Goal: Find specific page/section: Find specific page/section

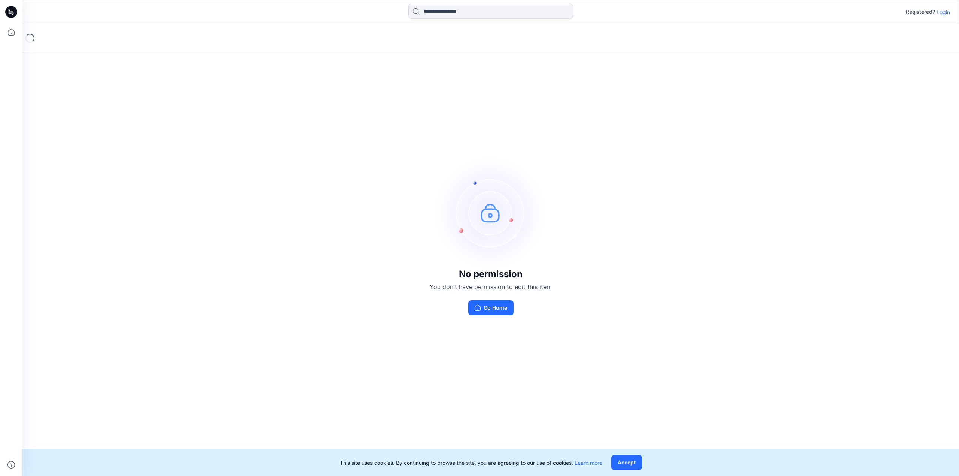
click at [942, 14] on p "Login" at bounding box center [942, 12] width 13 height 8
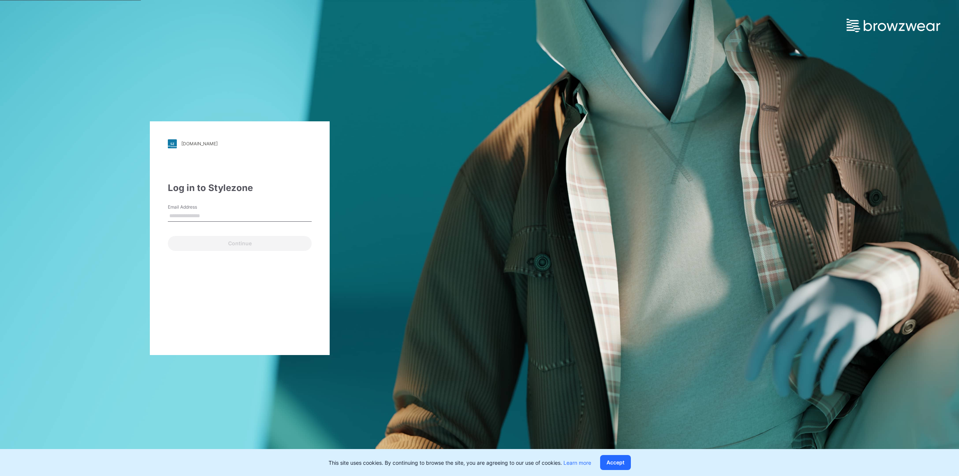
type input "**********"
click at [261, 247] on button "Continue" at bounding box center [240, 243] width 144 height 15
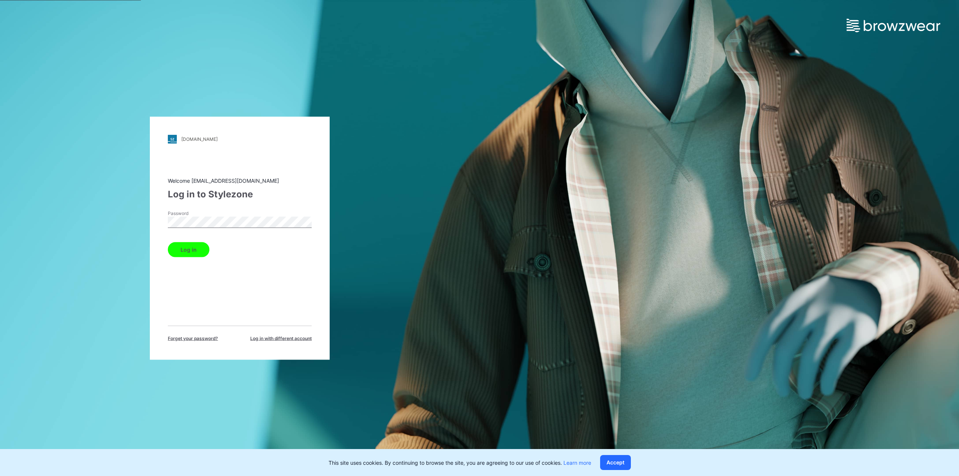
click at [182, 252] on button "Log in" at bounding box center [189, 249] width 42 height 15
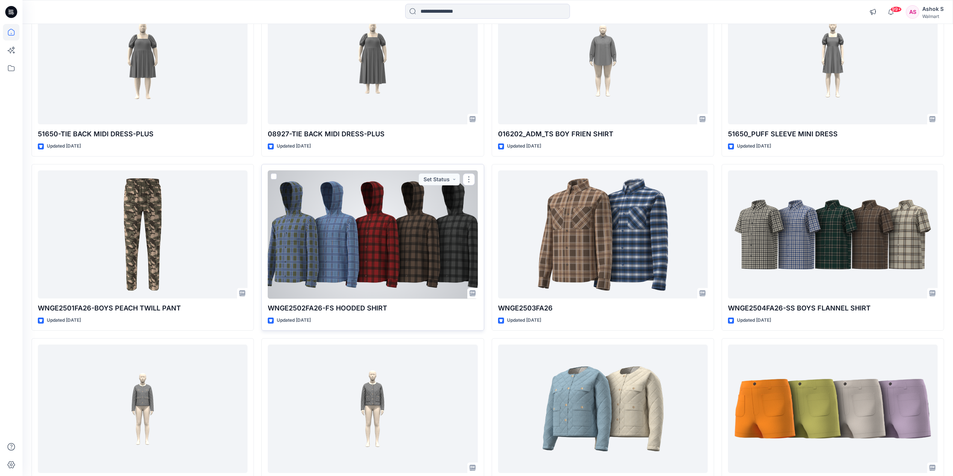
scroll to position [75, 0]
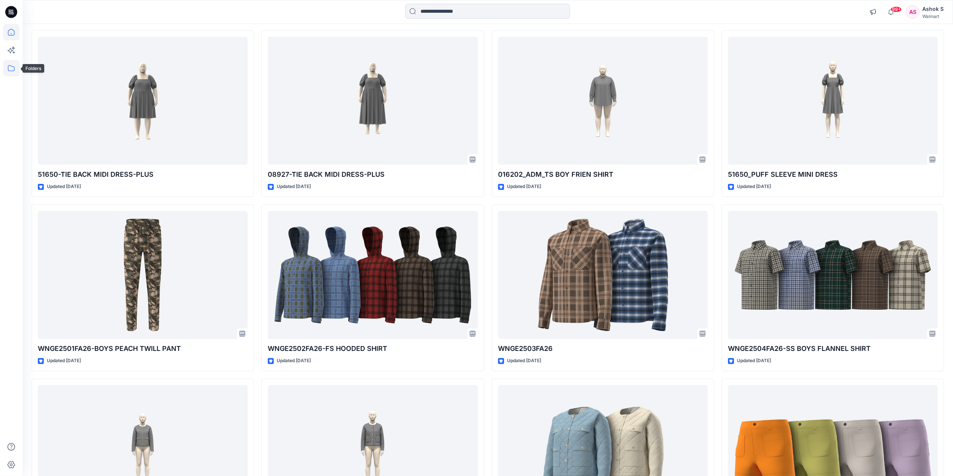
click at [12, 69] on icon at bounding box center [11, 68] width 16 height 16
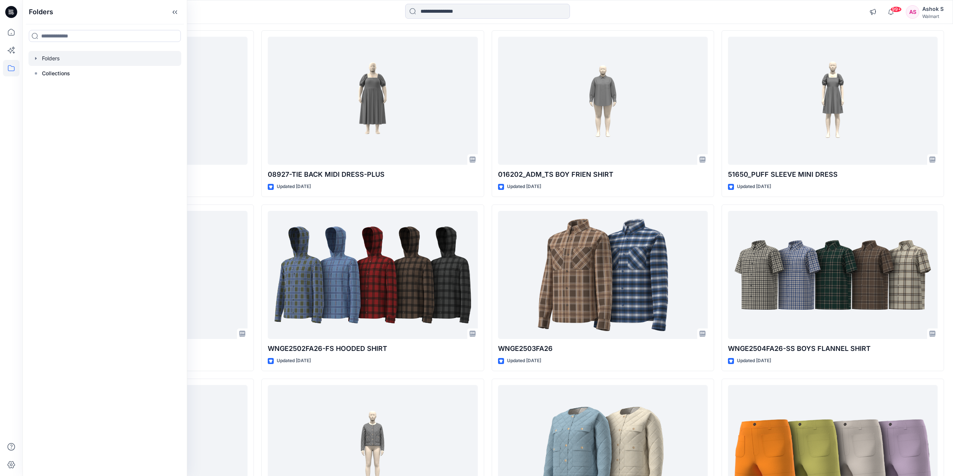
click at [36, 58] on icon "button" at bounding box center [36, 58] width 6 height 6
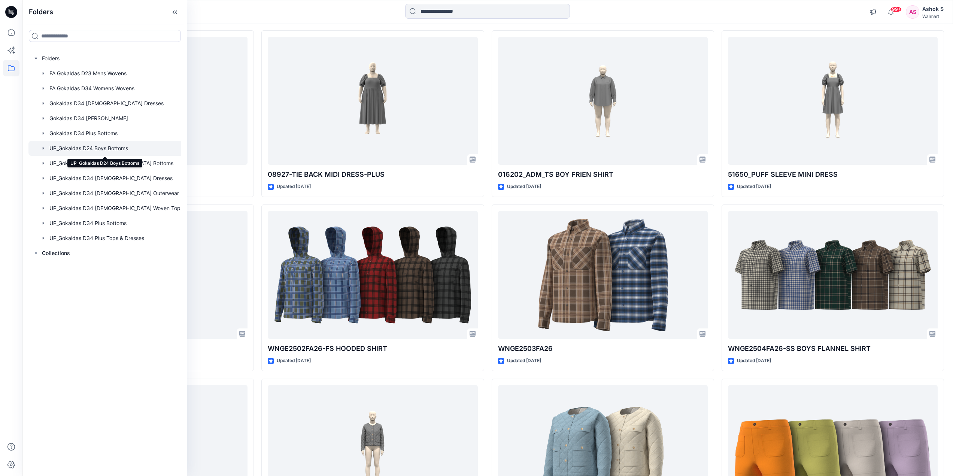
drag, startPoint x: 128, startPoint y: 150, endPoint x: 118, endPoint y: 150, distance: 10.5
click at [118, 150] on div at bounding box center [107, 148] width 159 height 15
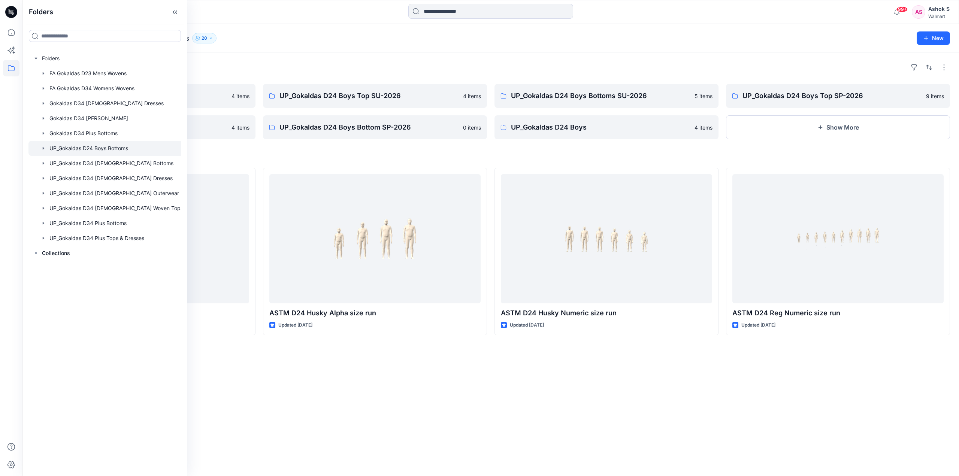
click at [399, 63] on div "Folders" at bounding box center [490, 67] width 918 height 12
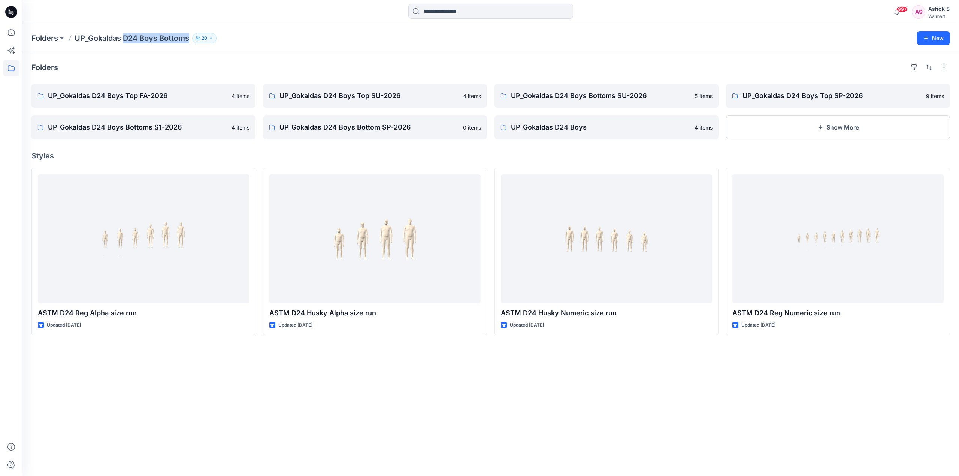
drag, startPoint x: 124, startPoint y: 40, endPoint x: 191, endPoint y: 41, distance: 66.3
click at [189, 40] on p "UP_Gokaldas D24 Boys Bottoms" at bounding box center [132, 38] width 115 height 10
copy p "D24 Boys Bottoms"
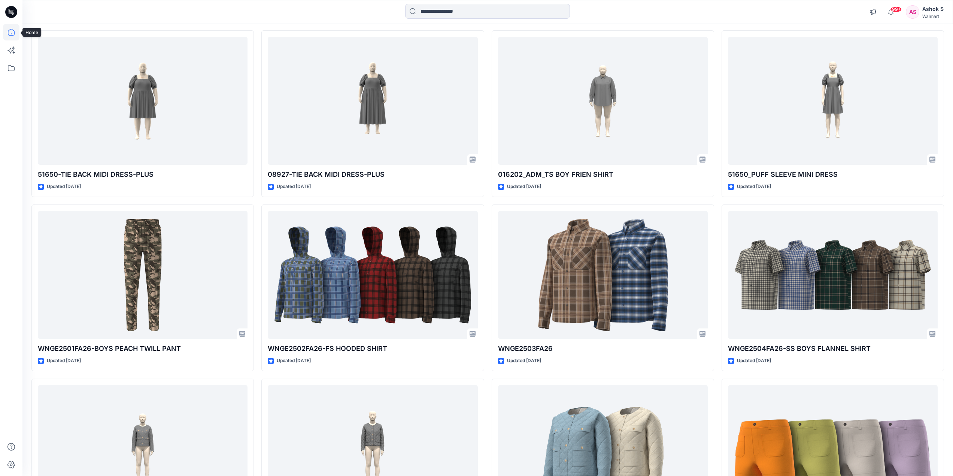
click at [11, 32] on icon at bounding box center [11, 32] width 16 height 16
click at [11, 66] on icon at bounding box center [11, 68] width 7 height 6
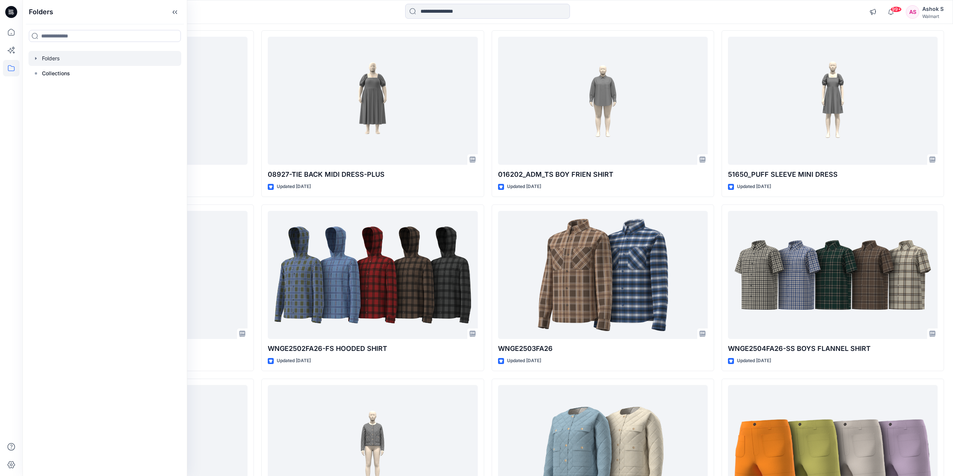
click at [34, 59] on icon "button" at bounding box center [36, 58] width 6 height 6
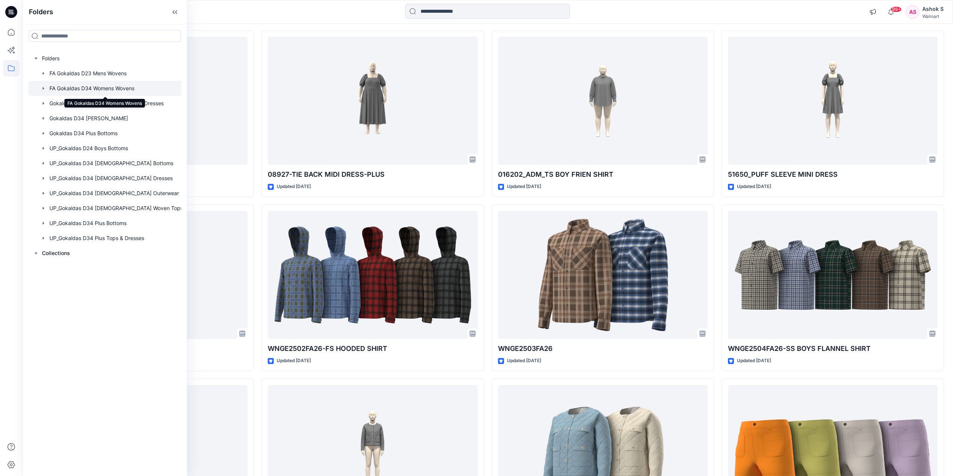
click at [97, 89] on div at bounding box center [107, 88] width 159 height 15
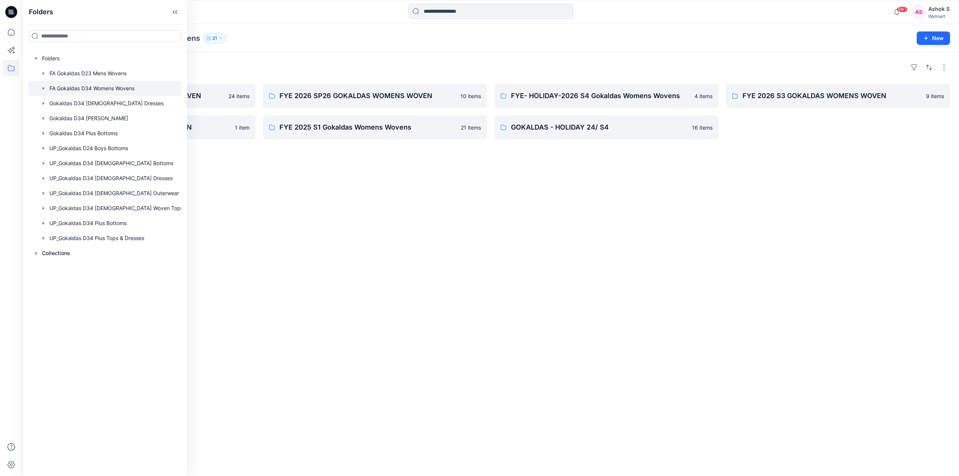
click at [251, 46] on div "Folders FA Gokaldas D34 Womens Wovens 21 New" at bounding box center [490, 38] width 936 height 28
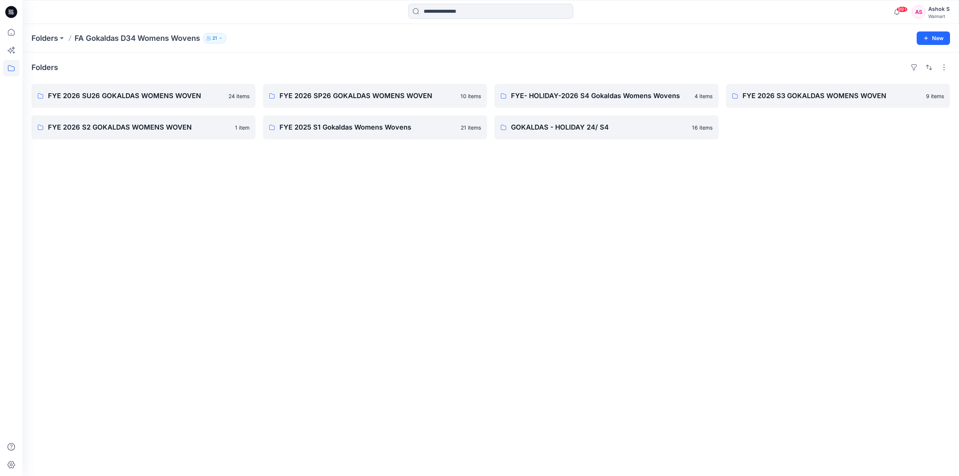
click at [118, 38] on p "FA Gokaldas D34 Womens Wovens" at bounding box center [137, 38] width 125 height 10
drag, startPoint x: 124, startPoint y: 39, endPoint x: 201, endPoint y: 44, distance: 78.1
click at [201, 44] on div "Folders FA Gokaldas D34 Womens Wovens 21 New" at bounding box center [490, 38] width 936 height 28
copy p "D34 Womens Wovens"
